Goal: Transaction & Acquisition: Purchase product/service

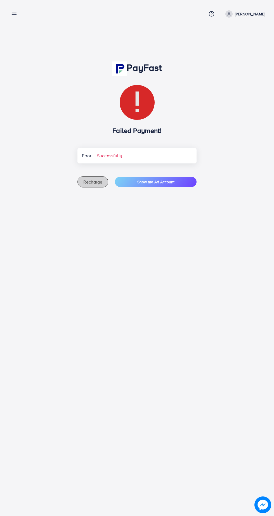
click at [91, 182] on span "Recharge" at bounding box center [92, 182] width 19 height 6
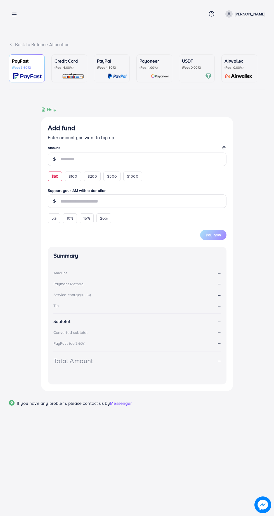
click at [51, 179] on div "$50" at bounding box center [55, 176] width 14 height 9
type input "**"
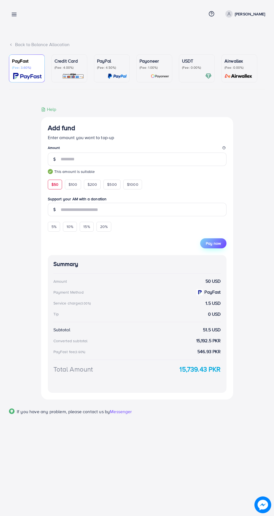
click at [215, 244] on span "Pay now" at bounding box center [213, 244] width 15 height 6
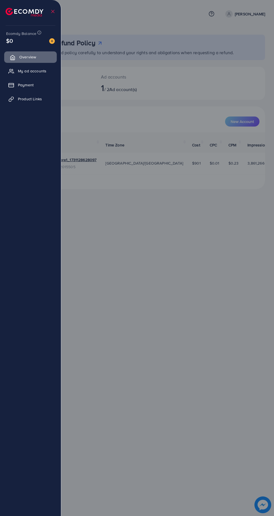
click at [39, 54] on link "Overview" at bounding box center [30, 56] width 53 height 11
click at [53, 42] on img at bounding box center [52, 41] width 6 height 6
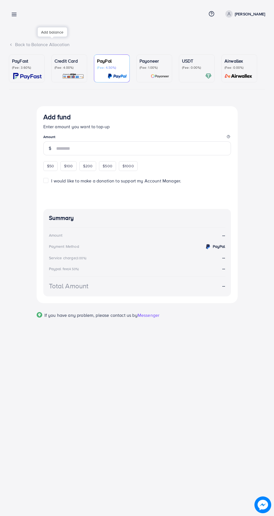
click at [51, 32] on div "Add balance" at bounding box center [52, 31] width 29 height 9
click at [25, 58] on p "PayFast" at bounding box center [27, 61] width 30 height 7
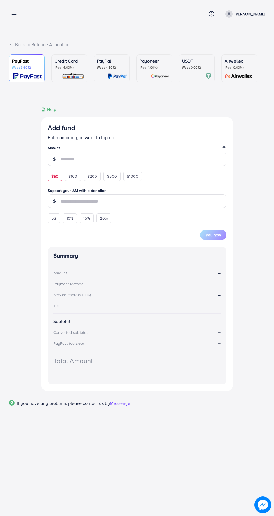
click at [55, 177] on span "$50" at bounding box center [54, 176] width 7 height 6
type input "**"
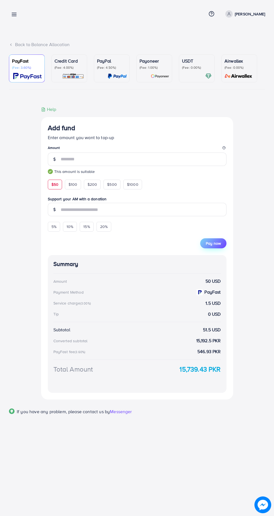
click at [216, 247] on button "Pay now" at bounding box center [213, 243] width 26 height 10
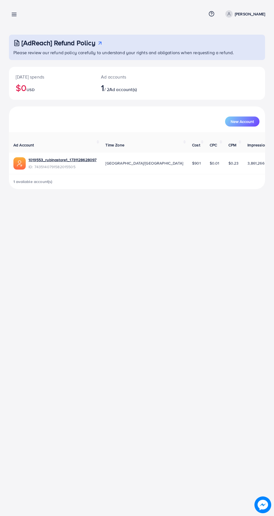
click at [14, 13] on line at bounding box center [14, 13] width 4 height 0
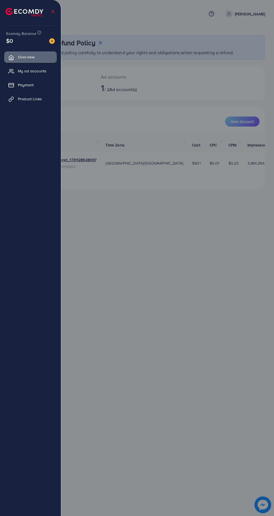
click at [52, 41] on img at bounding box center [52, 41] width 6 height 6
click at [51, 30] on div "Add balance" at bounding box center [52, 31] width 29 height 9
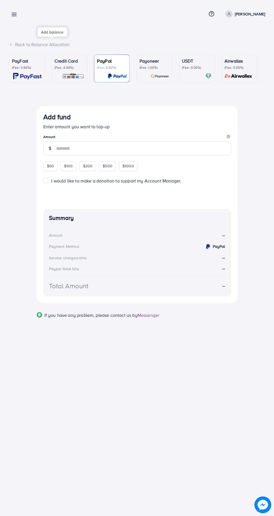
click at [29, 76] on img at bounding box center [27, 76] width 28 height 6
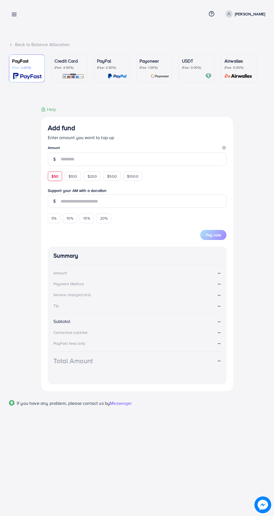
click at [61, 176] on div "$50" at bounding box center [55, 176] width 14 height 9
type input "**"
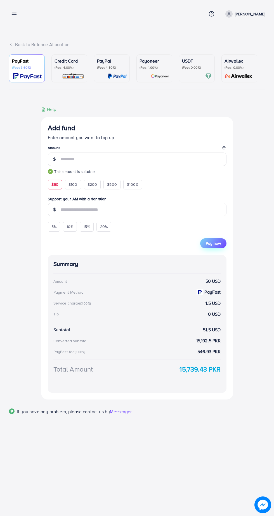
click at [216, 248] on button "Pay now" at bounding box center [213, 243] width 26 height 10
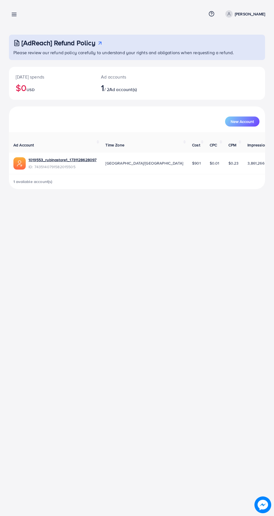
click at [13, 15] on icon at bounding box center [14, 14] width 6 height 6
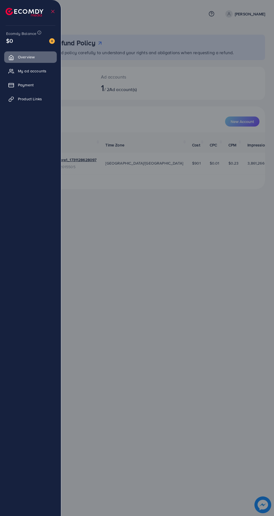
click at [52, 42] on img at bounding box center [52, 41] width 6 height 6
click at [52, 37] on div at bounding box center [52, 38] width 4 height 2
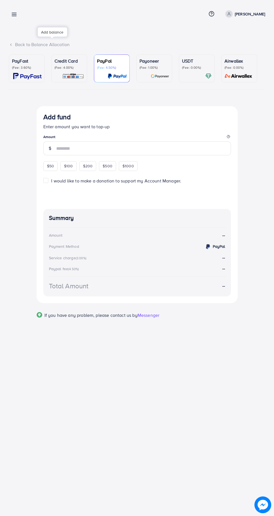
click at [19, 68] on p "(Fee: 3.60%)" at bounding box center [27, 67] width 30 height 4
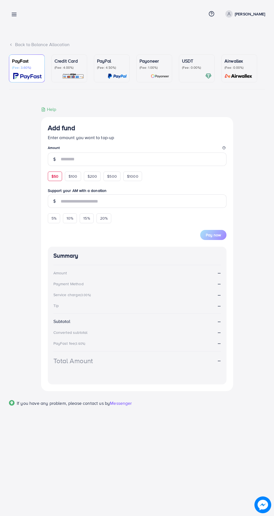
click at [55, 179] on span "$50" at bounding box center [54, 176] width 7 height 6
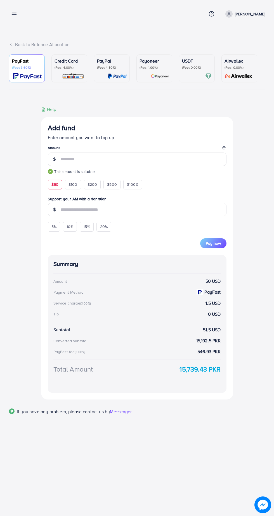
type input "**"
click at [221, 240] on button "Pay now" at bounding box center [213, 243] width 26 height 10
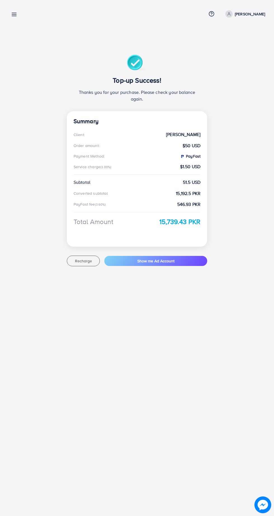
click at [14, 16] on line at bounding box center [14, 16] width 4 height 0
